Goal: Obtain resource: Download file/media

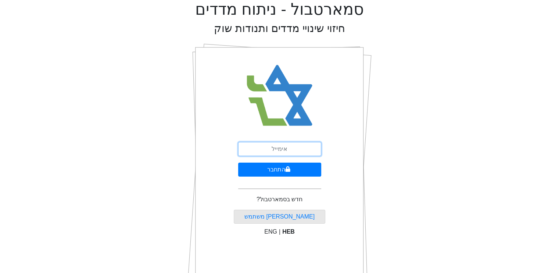
click at [283, 147] on input "email" at bounding box center [279, 149] width 83 height 14
drag, startPoint x: 257, startPoint y: 149, endPoint x: 228, endPoint y: 148, distance: 29.4
click at [228, 148] on div "[EMAIL_ADDRESS][DOMAIN_NAME] התחבר חדש בסמארטבול? [PERSON_NAME] משתמש ENG | HEB" at bounding box center [280, 165] width 184 height 257
type input "[EMAIL_ADDRESS][DOMAIN_NAME]"
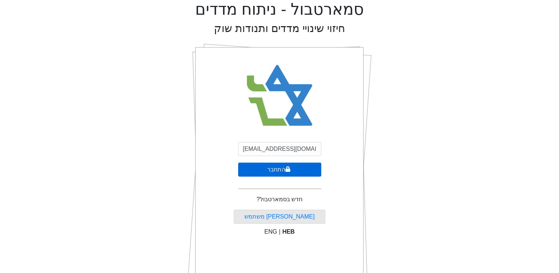
click at [291, 171] on button "התחבר" at bounding box center [279, 169] width 83 height 14
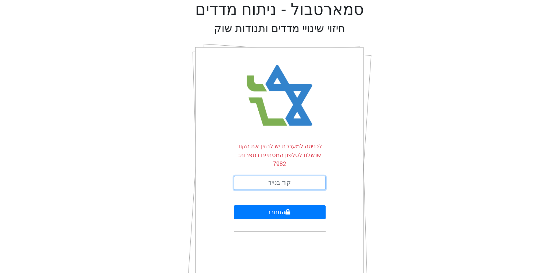
click at [286, 176] on input "text" at bounding box center [280, 183] width 92 height 14
type input "554079"
click at [234, 205] on button "התחבר" at bounding box center [280, 212] width 92 height 14
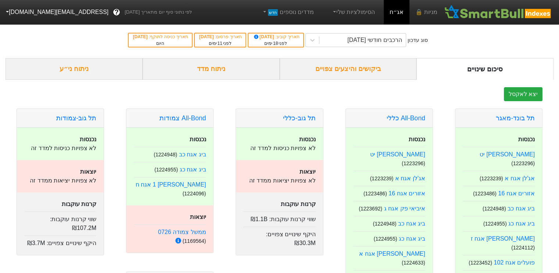
click at [329, 76] on div "ביקושים והיצעים צפויים" at bounding box center [348, 69] width 137 height 22
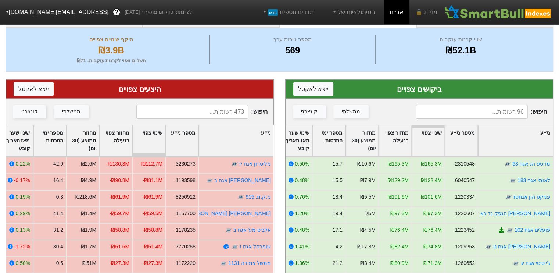
scroll to position [54, 0]
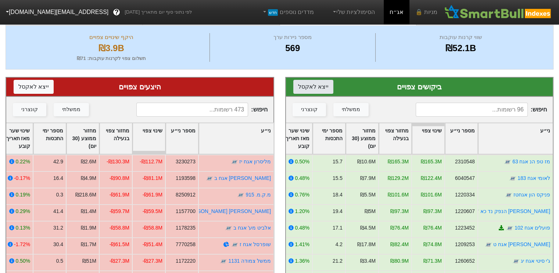
click at [320, 83] on button "ייצא ל אקסל" at bounding box center [313, 87] width 40 height 14
